Goal: Task Accomplishment & Management: Complete application form

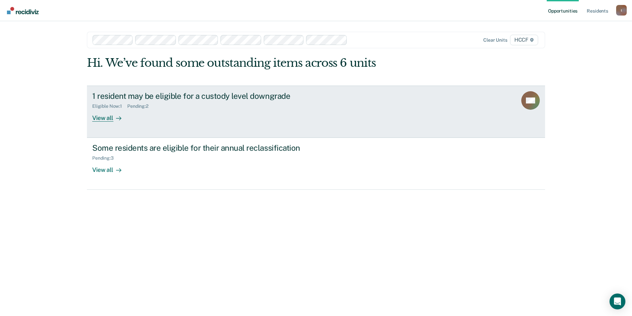
click at [237, 114] on div "1 resident may be eligible for a custody level downgrade Eligible Now : 1 Pendi…" at bounding box center [216, 106] width 248 height 30
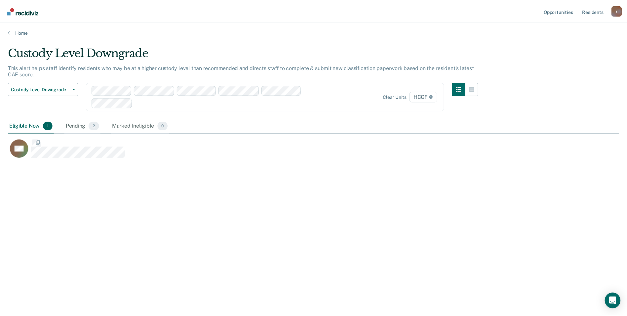
scroll to position [216, 611]
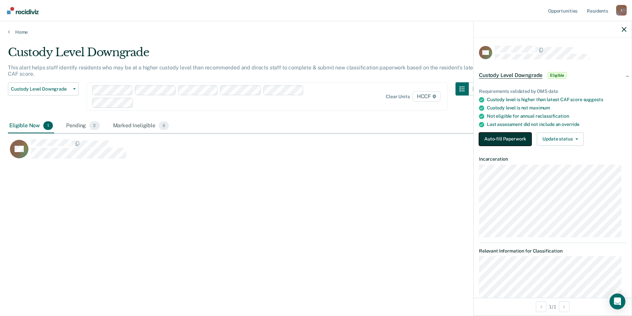
click at [506, 141] on button "Auto-fill Paperwork" at bounding box center [505, 139] width 53 height 13
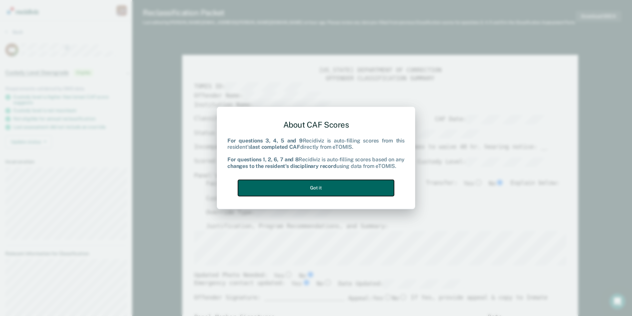
click at [358, 192] on button "Got it" at bounding box center [316, 188] width 156 height 16
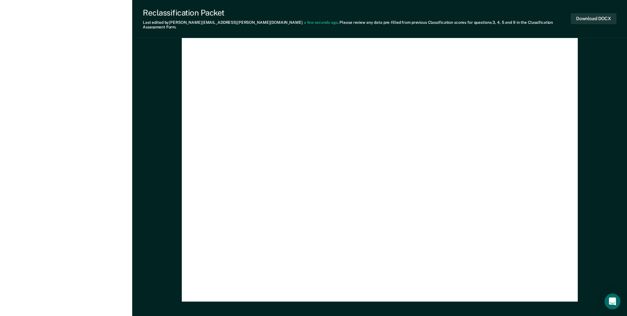
scroll to position [1916, 0]
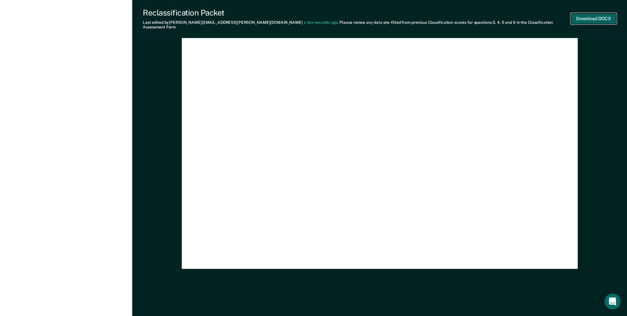
click at [591, 15] on button "Download DOCX" at bounding box center [594, 18] width 46 height 11
type textarea "x"
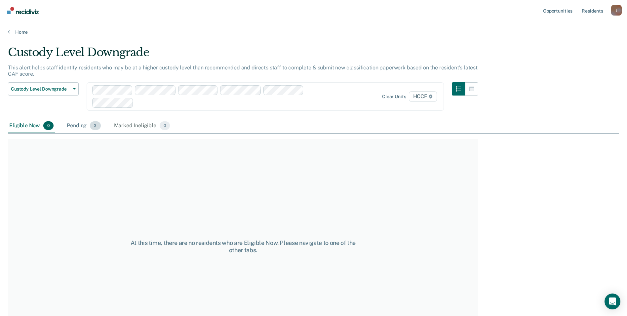
click at [84, 126] on div "Pending 3" at bounding box center [83, 126] width 36 height 15
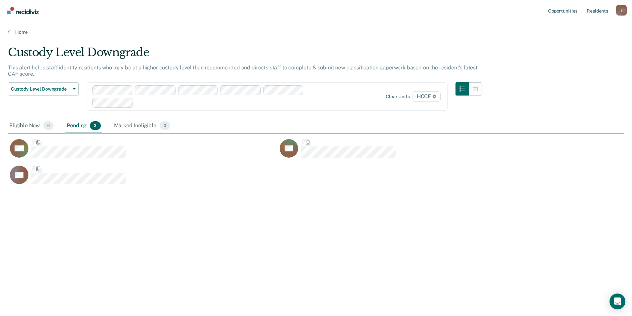
scroll to position [216, 611]
click at [19, 127] on div "Eligible Now 0" at bounding box center [31, 126] width 47 height 15
